Goal: Book appointment/travel/reservation

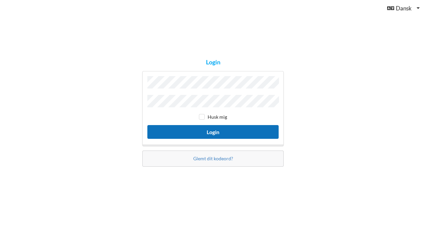
click at [227, 134] on button "Login" at bounding box center [212, 132] width 131 height 14
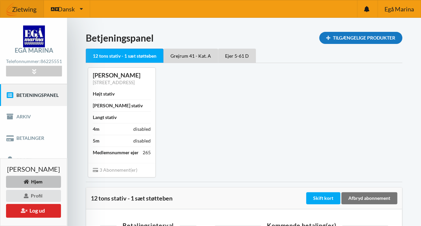
click at [354, 42] on div "Tilgængelige Produkter" at bounding box center [360, 38] width 83 height 12
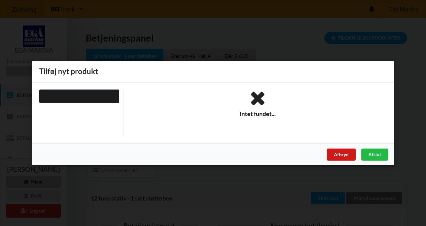
click at [333, 155] on div "Afbryd" at bounding box center [341, 154] width 29 height 12
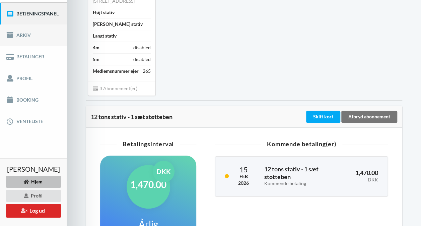
scroll to position [82, 0]
click at [23, 103] on link "Booking" at bounding box center [33, 99] width 67 height 21
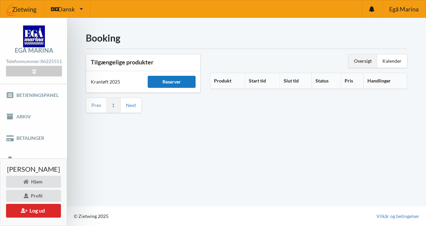
click at [171, 77] on div "Reserver" at bounding box center [172, 82] width 48 height 12
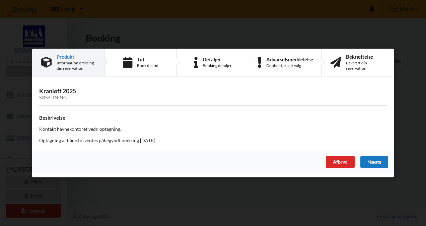
click at [376, 160] on div "Næste" at bounding box center [374, 162] width 28 height 12
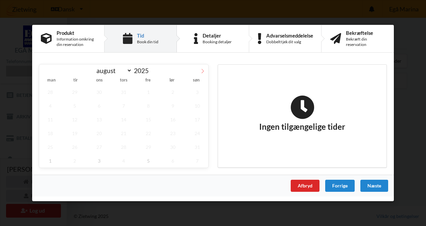
click at [202, 72] on icon at bounding box center [202, 71] width 5 height 5
select select "8"
click at [103, 132] on span "24" at bounding box center [99, 133] width 22 height 14
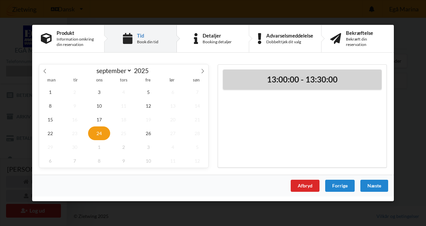
click at [305, 80] on h2 "13:00:00 - 13:30:00" at bounding box center [302, 79] width 149 height 10
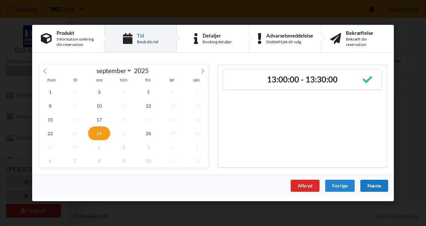
click at [366, 185] on div "Næste" at bounding box center [374, 185] width 28 height 12
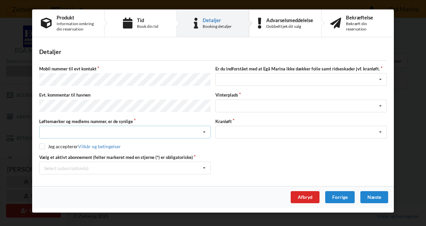
click at [203, 128] on icon at bounding box center [204, 132] width 10 height 12
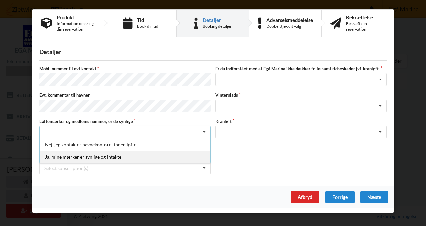
click at [96, 153] on div "Ja, mine mærker er synlige og intakte" at bounding box center [125, 156] width 171 height 12
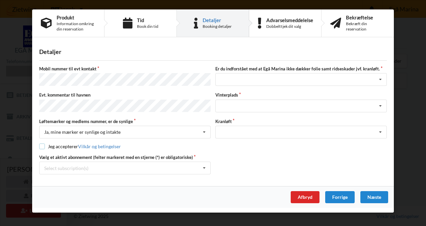
click at [42, 143] on input "checkbox" at bounding box center [42, 146] width 6 height 6
checkbox input "true"
click at [204, 166] on icon at bounding box center [204, 168] width 10 height 12
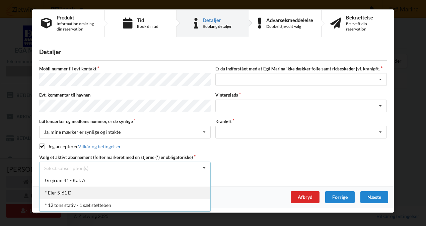
click at [70, 188] on div "* Ejer 5-61 D" at bounding box center [125, 192] width 171 height 12
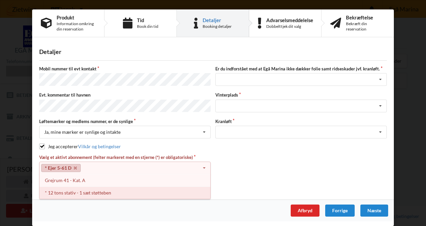
click at [63, 190] on div "* 12 tons stativ - 1 sæt støtteben" at bounding box center [125, 192] width 171 height 12
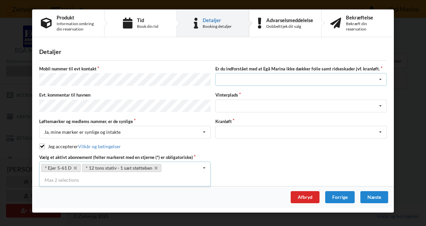
click at [378, 78] on icon at bounding box center [380, 79] width 10 height 12
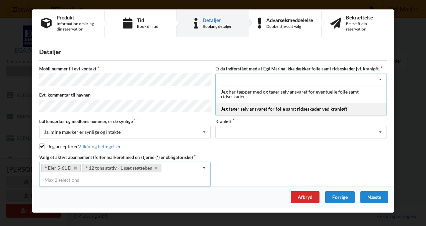
click at [273, 112] on div "Jeg tager selv ansvaret for folie samt ridseskader ved kranløft" at bounding box center [301, 108] width 171 height 12
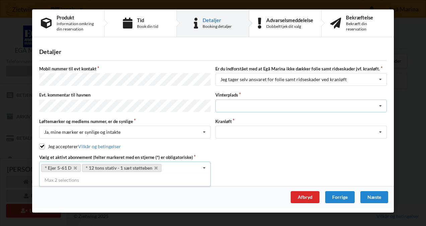
click at [380, 105] on icon at bounding box center [380, 106] width 10 height 12
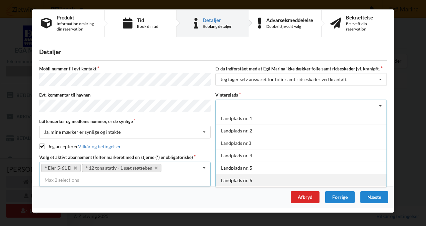
click at [235, 179] on div "Landplads nr. 6" at bounding box center [301, 180] width 171 height 12
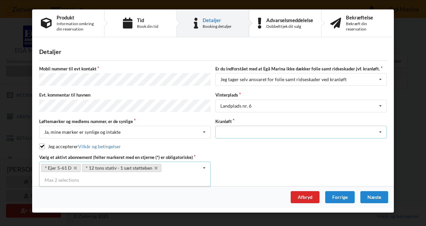
click at [380, 128] on icon at bounding box center [380, 132] width 10 height 12
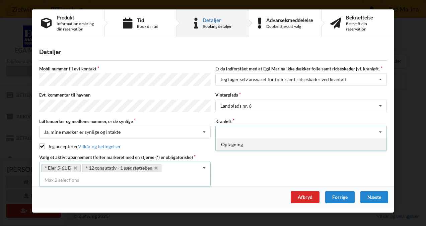
click at [235, 143] on div "Optagning" at bounding box center [301, 144] width 171 height 12
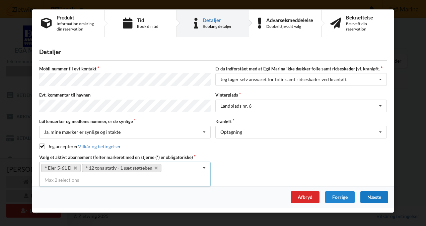
click at [378, 192] on div "Næste" at bounding box center [374, 197] width 28 height 12
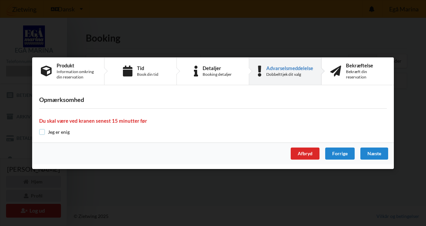
click at [42, 133] on input "checkbox" at bounding box center [42, 132] width 6 height 6
checkbox input "true"
click at [375, 151] on div "Næste" at bounding box center [374, 153] width 28 height 12
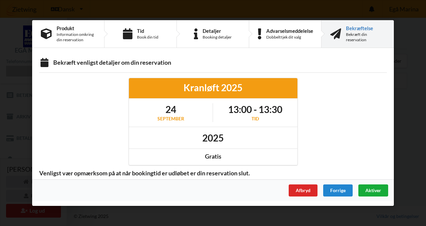
click at [372, 190] on span "Aktiver" at bounding box center [373, 190] width 16 height 6
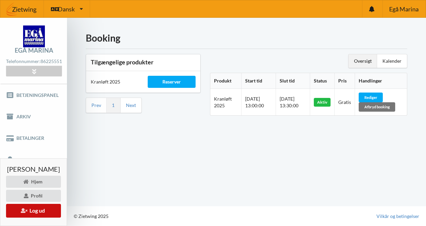
click at [33, 208] on button "Log ud" at bounding box center [33, 211] width 55 height 14
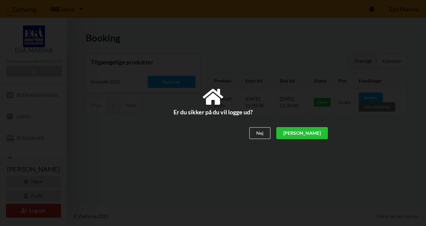
click at [317, 127] on div "[PERSON_NAME]" at bounding box center [302, 133] width 52 height 12
